Goal: Obtain resource: Obtain resource

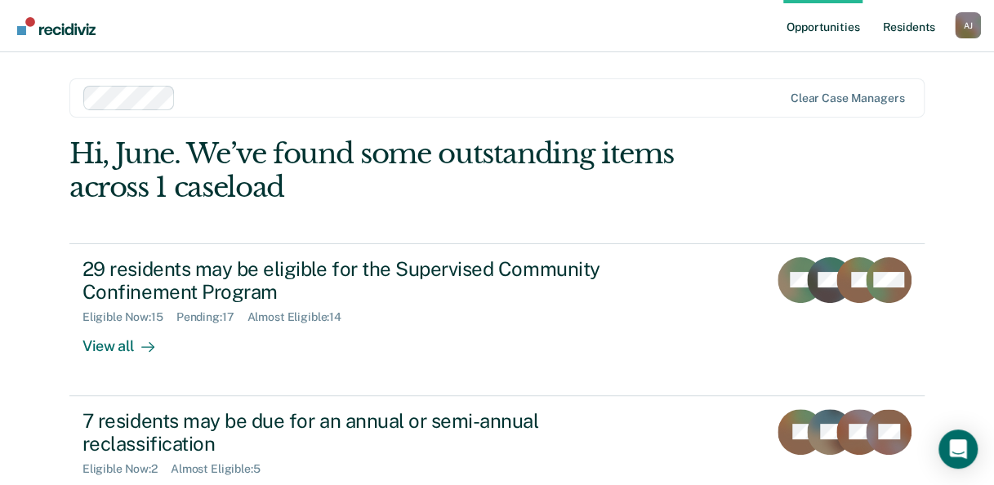
click at [895, 25] on link "Resident s" at bounding box center [909, 26] width 60 height 52
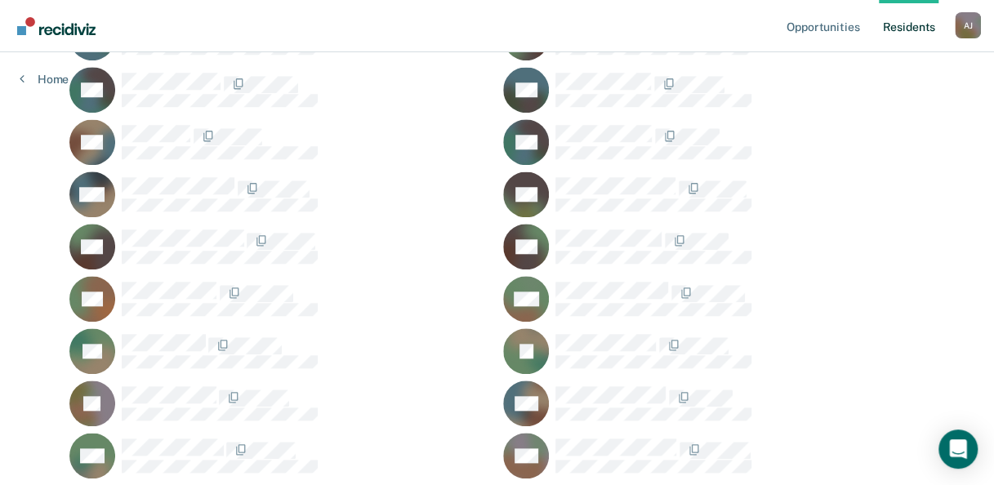
scroll to position [654, 0]
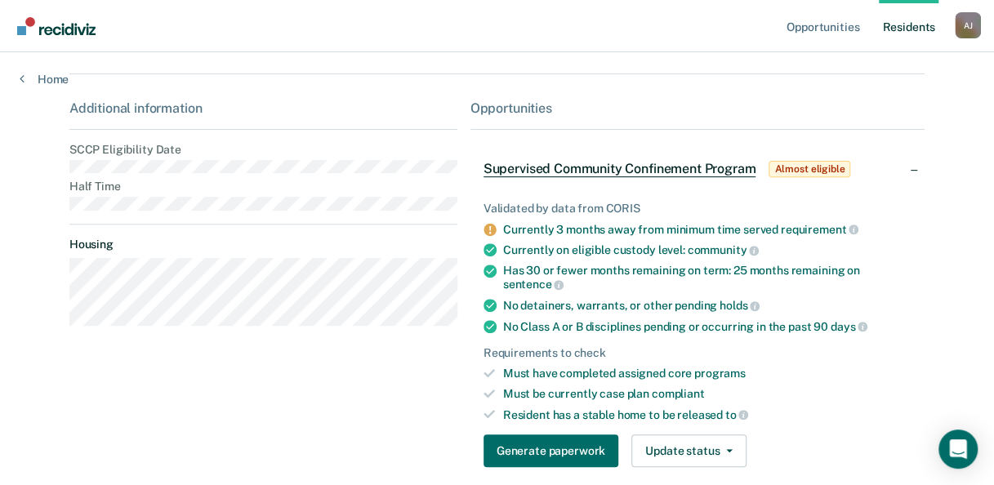
scroll to position [245, 0]
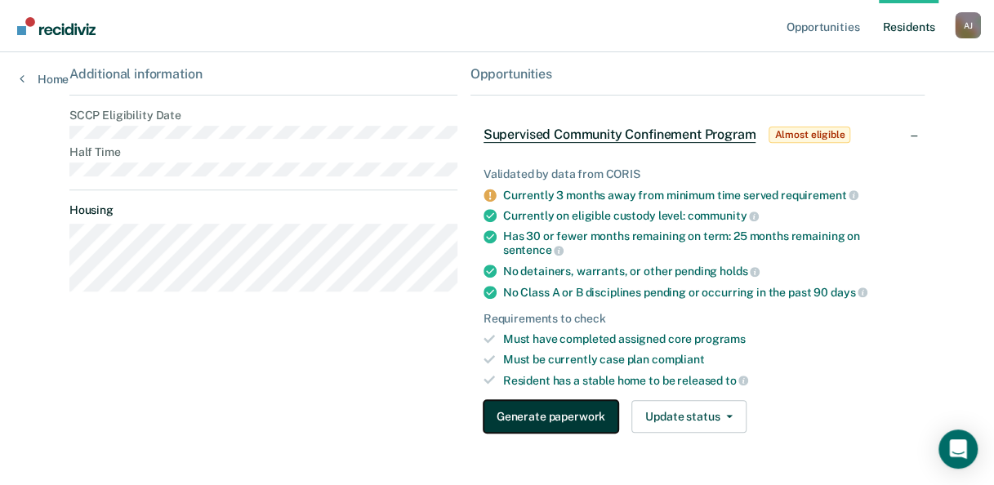
click at [562, 404] on button "Generate paperwork" at bounding box center [551, 416] width 135 height 33
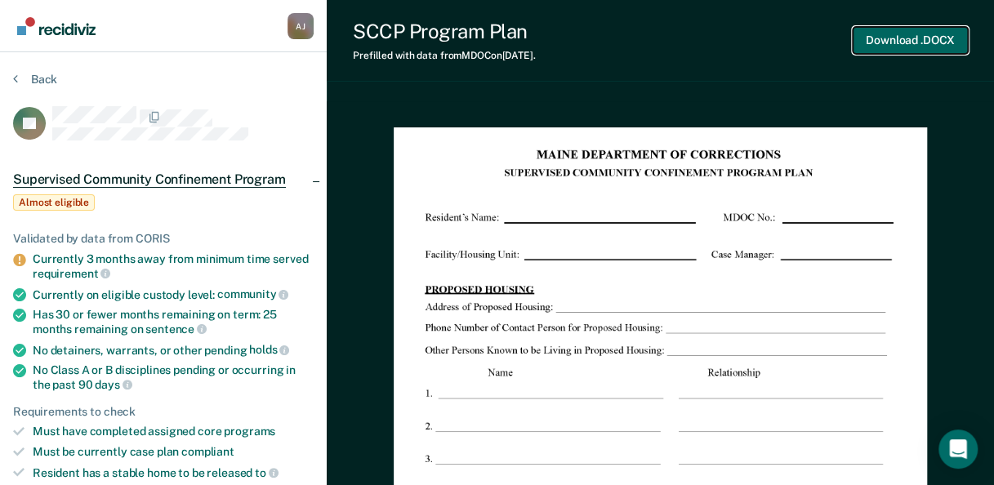
click at [885, 41] on button "Download .DOCX" at bounding box center [910, 40] width 115 height 27
click at [886, 44] on button "Download .DOCX" at bounding box center [910, 40] width 115 height 27
